Goal: Task Accomplishment & Management: Manage account settings

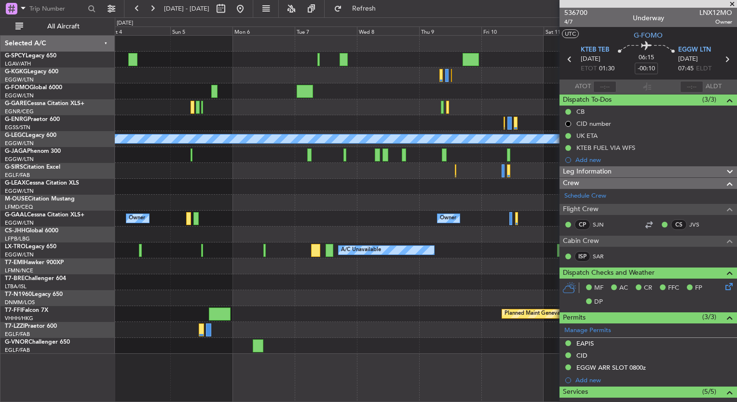
scroll to position [152, 0]
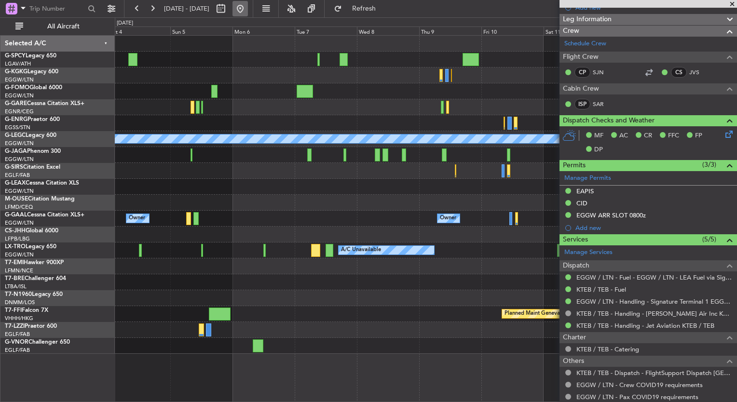
click at [248, 11] on button at bounding box center [239, 8] width 15 height 15
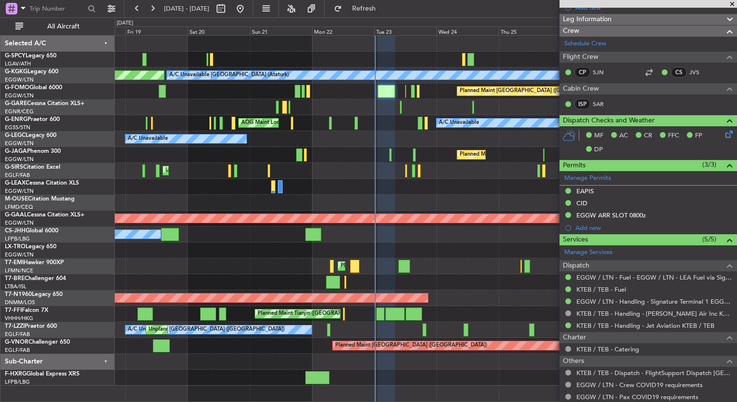
click at [379, 137] on div "A/C Unavailable [GEOGRAPHIC_DATA] ([GEOGRAPHIC_DATA]) A/C Unavailable" at bounding box center [425, 139] width 621 height 16
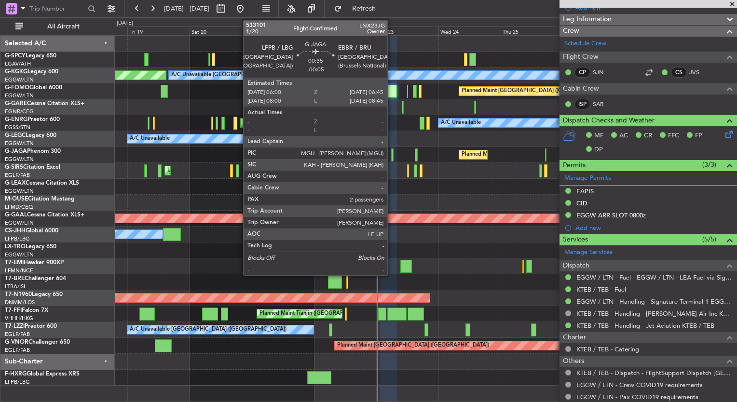
click at [391, 154] on div at bounding box center [392, 154] width 2 height 13
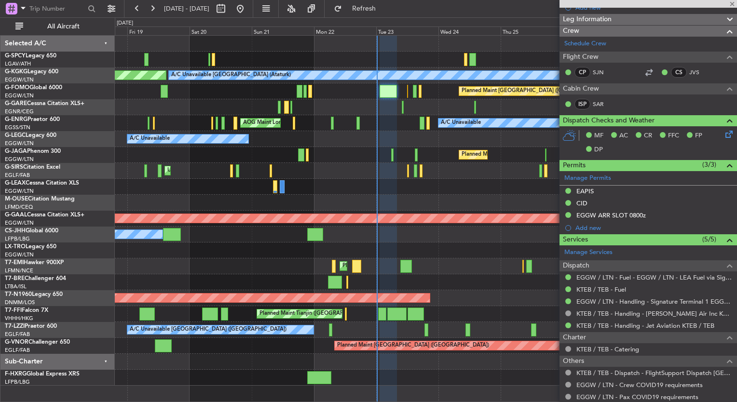
type input "-00:05"
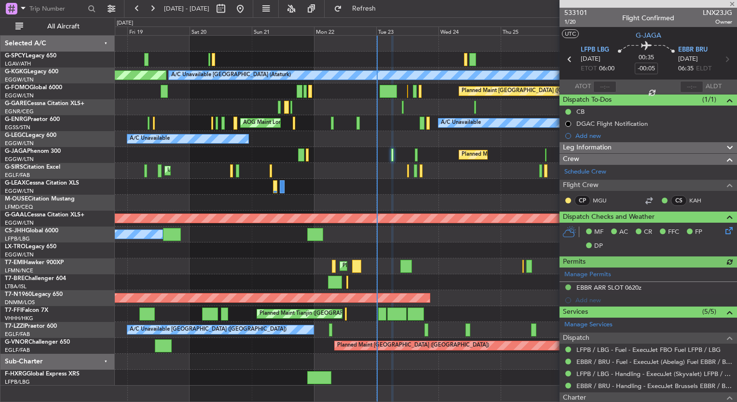
scroll to position [130, 0]
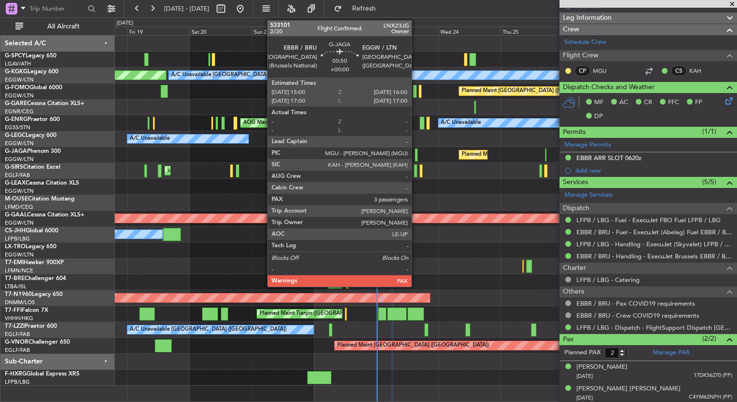
click at [416, 150] on div at bounding box center [416, 154] width 3 height 13
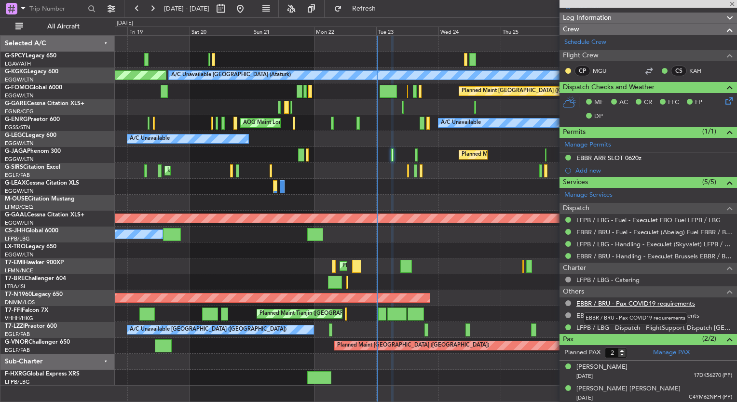
type input "3"
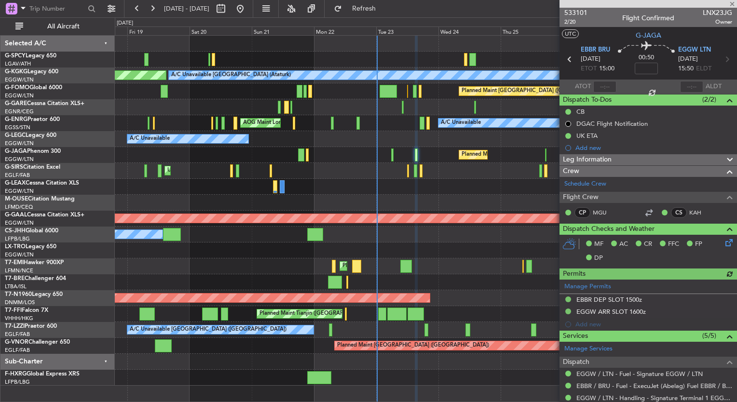
scroll to position [175, 0]
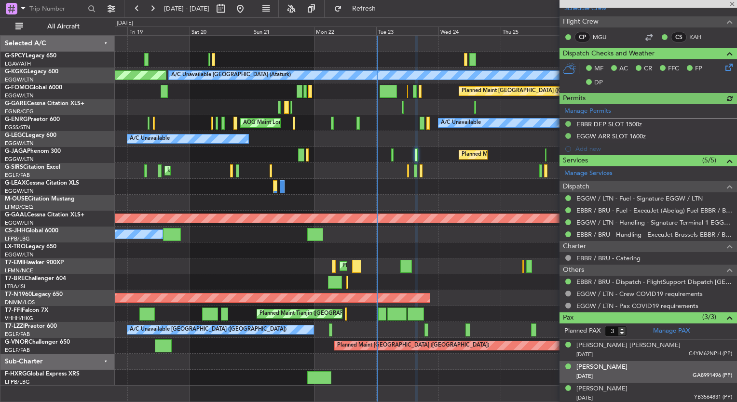
click at [622, 376] on div "[DATE] GA8991496 (PP)" at bounding box center [654, 377] width 156 height 10
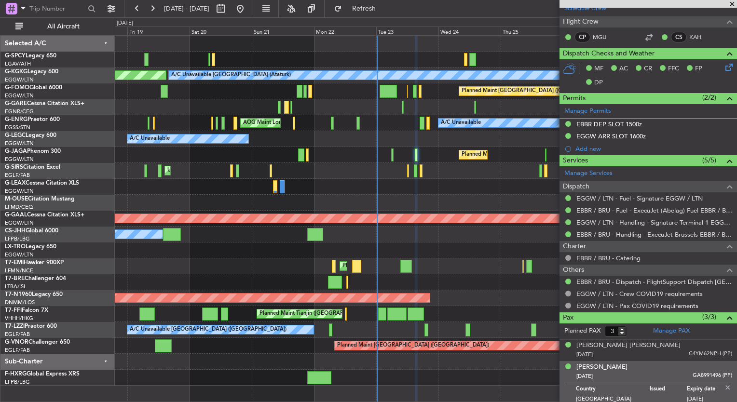
scroll to position [199, 0]
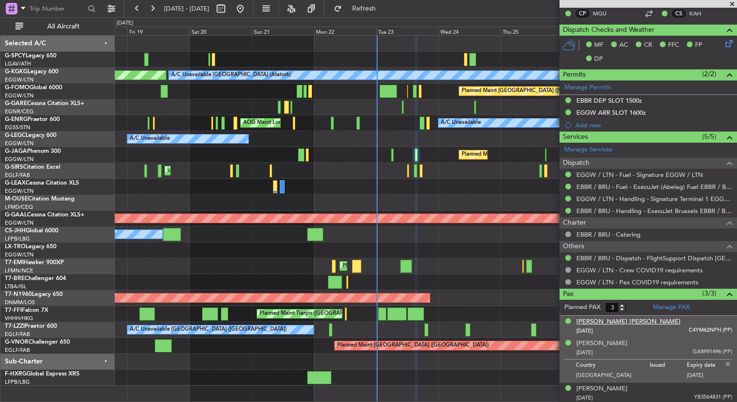
click at [619, 321] on div "[PERSON_NAME] [PERSON_NAME]" at bounding box center [628, 322] width 104 height 10
drag, startPoint x: 616, startPoint y: 365, endPoint x: 635, endPoint y: 371, distance: 19.7
click at [635, 371] on div "[PERSON_NAME] [DATE] GA8991496 (PP)" at bounding box center [654, 372] width 156 height 19
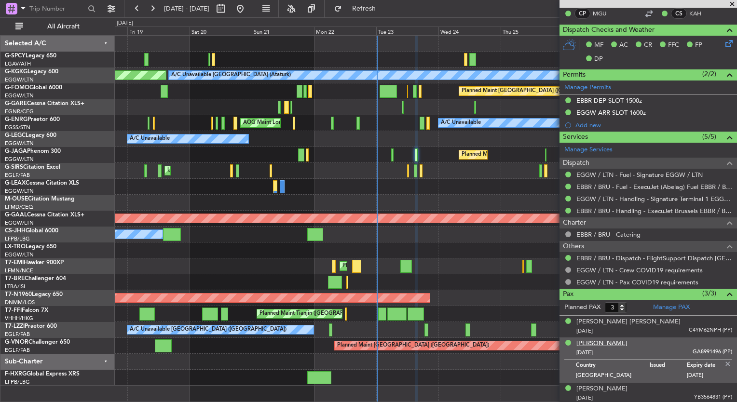
click at [615, 340] on div "[PERSON_NAME]" at bounding box center [601, 344] width 51 height 10
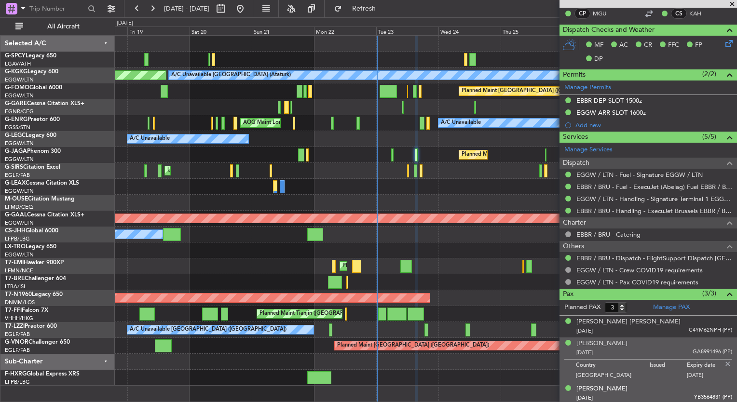
click at [630, 385] on div "[PERSON_NAME] [DATE] YB3564831 (PP)" at bounding box center [654, 393] width 156 height 19
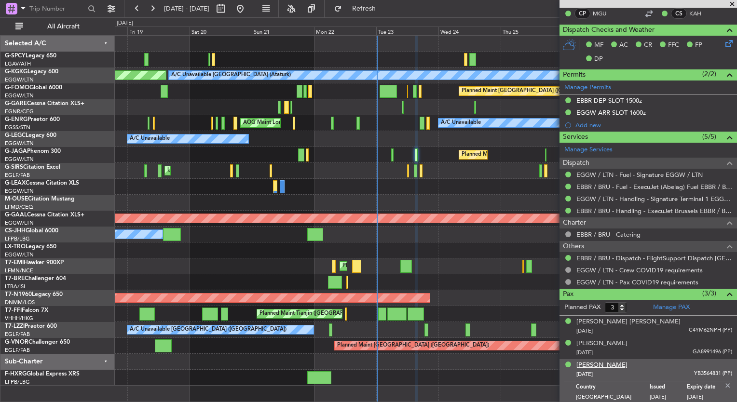
click at [592, 362] on div "[PERSON_NAME]" at bounding box center [601, 366] width 51 height 10
